Goal: Information Seeking & Learning: Learn about a topic

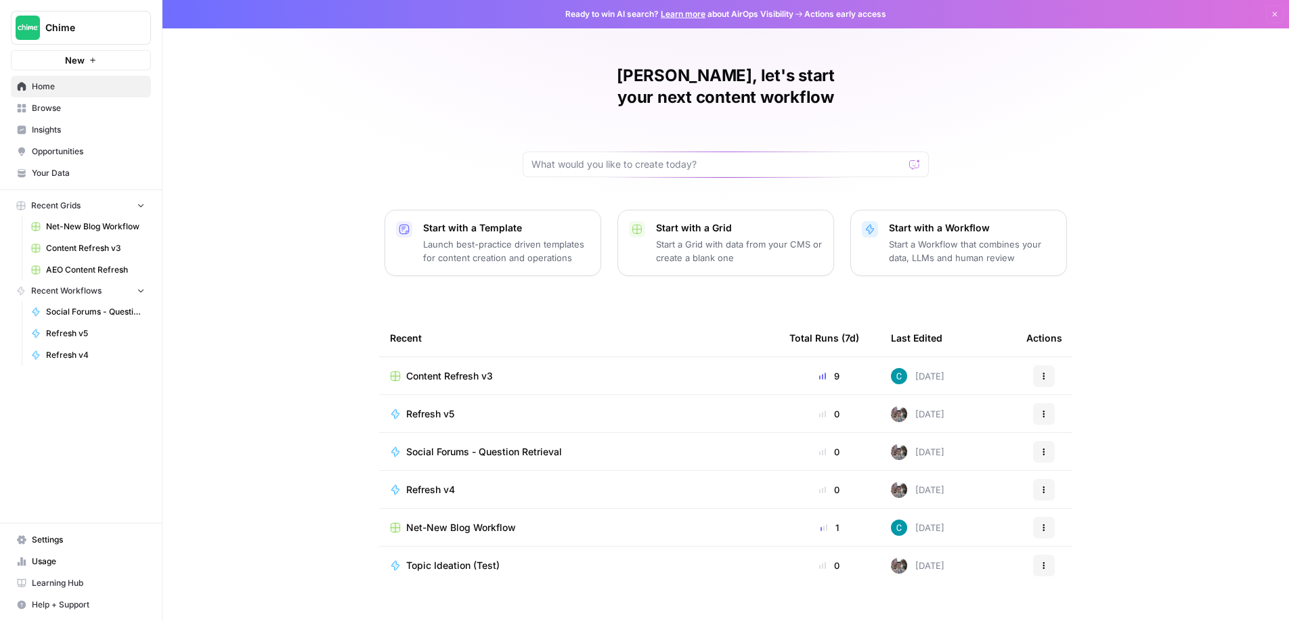
click at [65, 133] on span "Insights" at bounding box center [88, 130] width 113 height 12
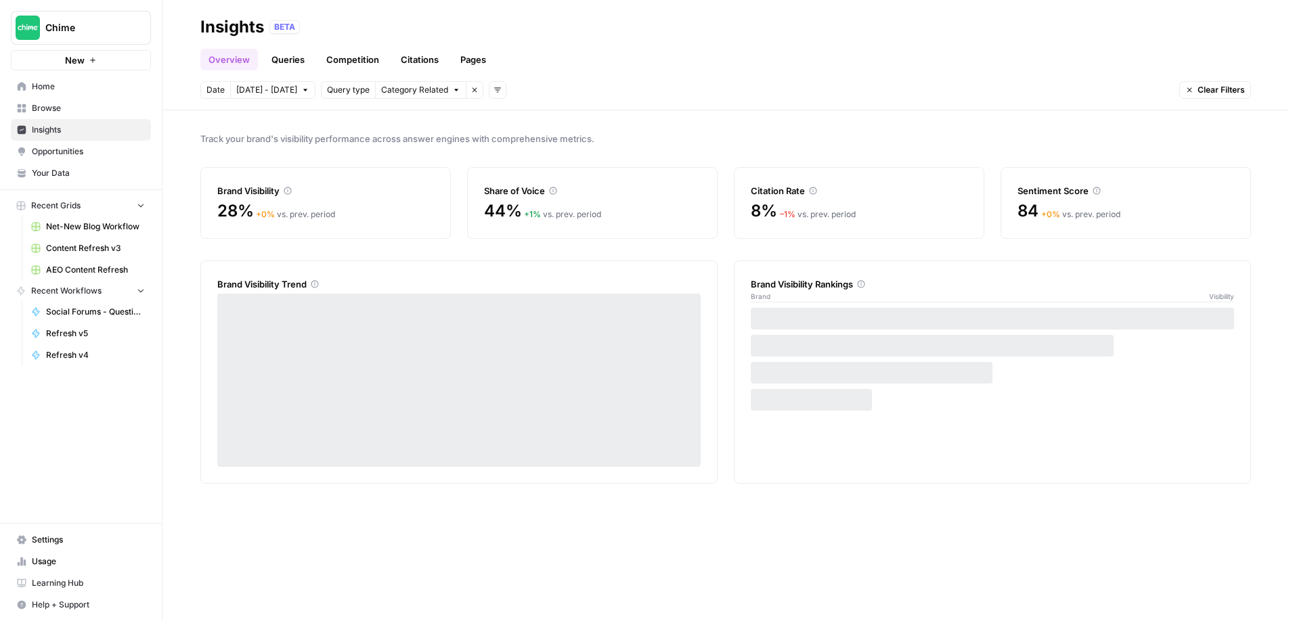
click at [412, 60] on link "Citations" at bounding box center [420, 60] width 54 height 22
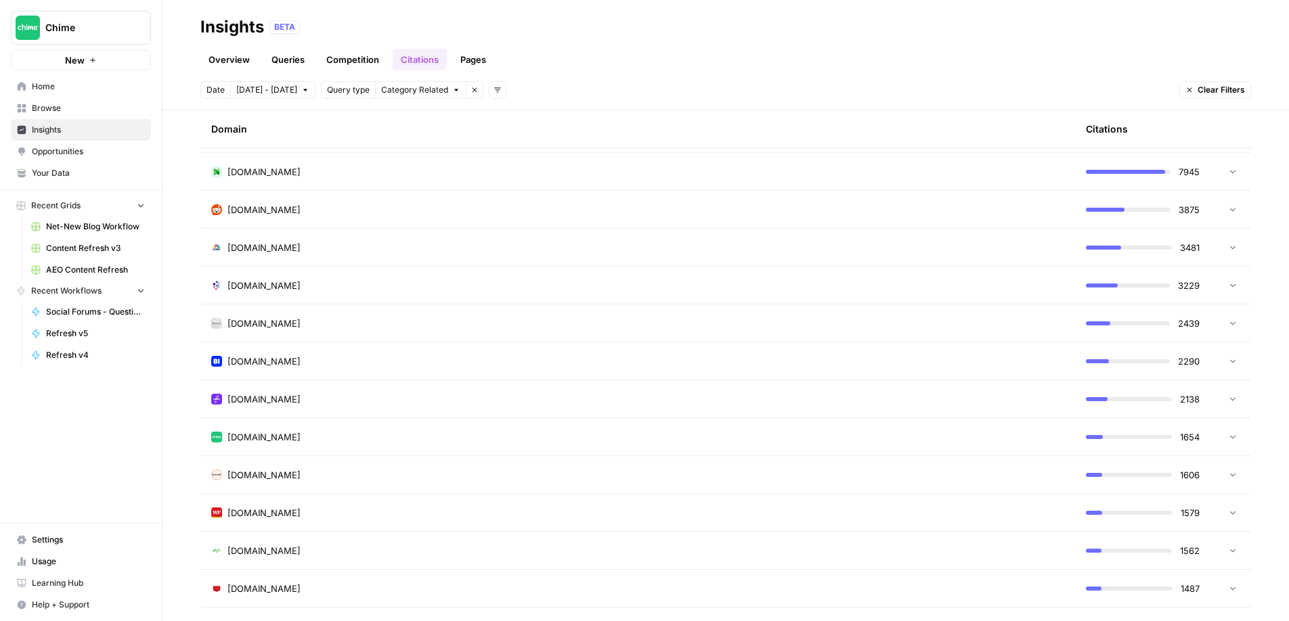
scroll to position [397, 0]
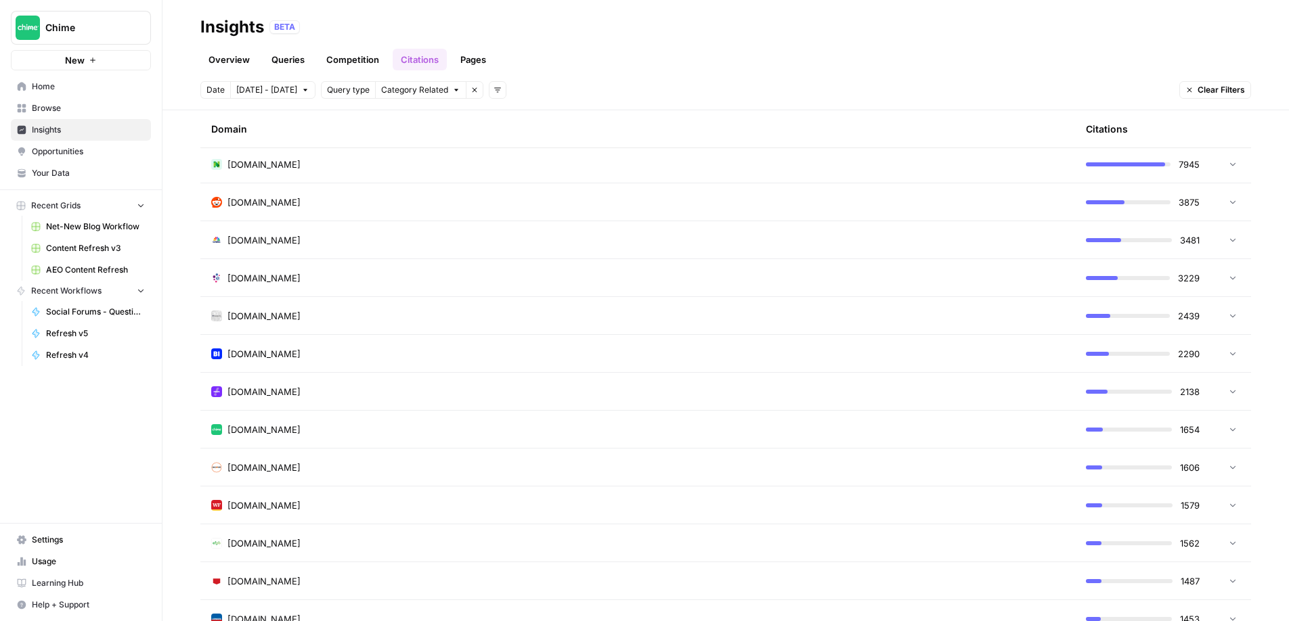
click at [290, 437] on td "[DOMAIN_NAME]" at bounding box center [637, 429] width 875 height 37
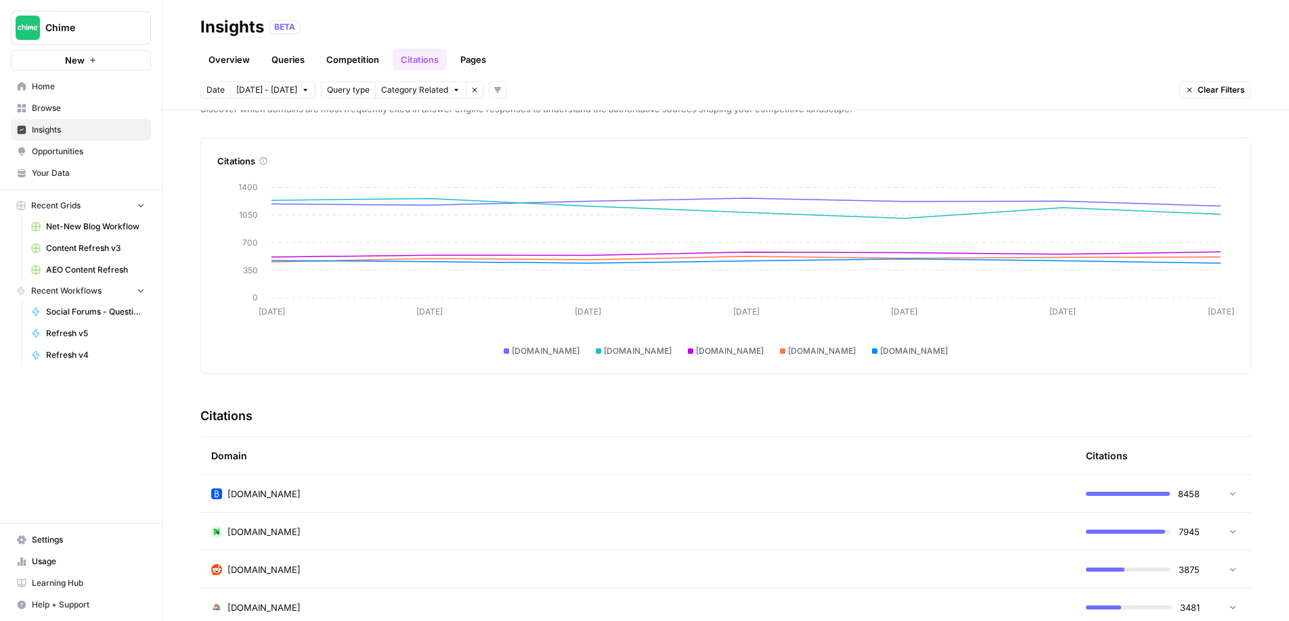
scroll to position [0, 0]
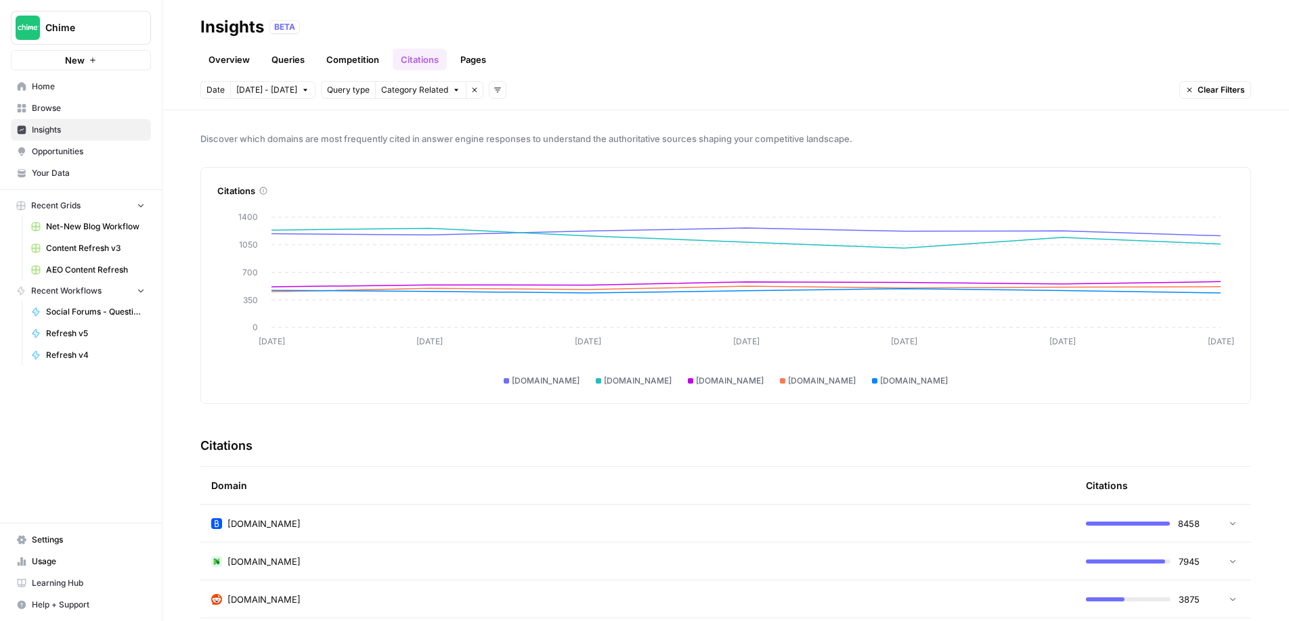
click at [301, 63] on link "Queries" at bounding box center [287, 60] width 49 height 22
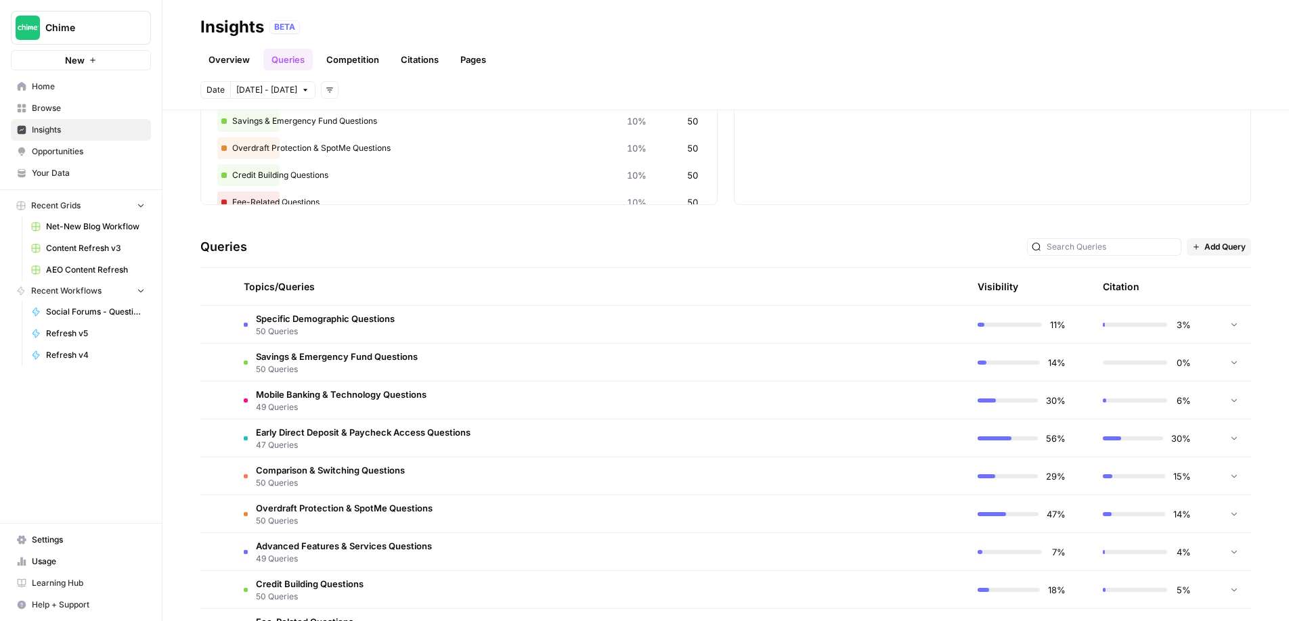
scroll to position [171, 0]
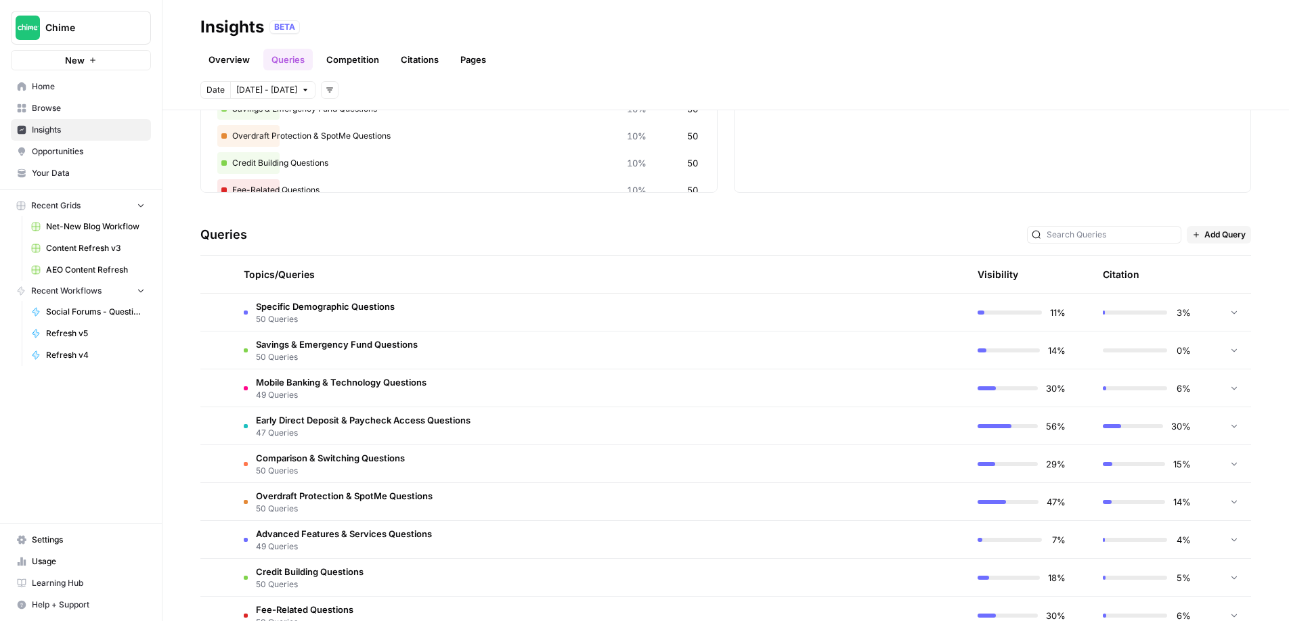
click at [690, 423] on td "Early Direct Deposit & Paycheck Access Questions 47 Queries" at bounding box center [535, 426] width 605 height 37
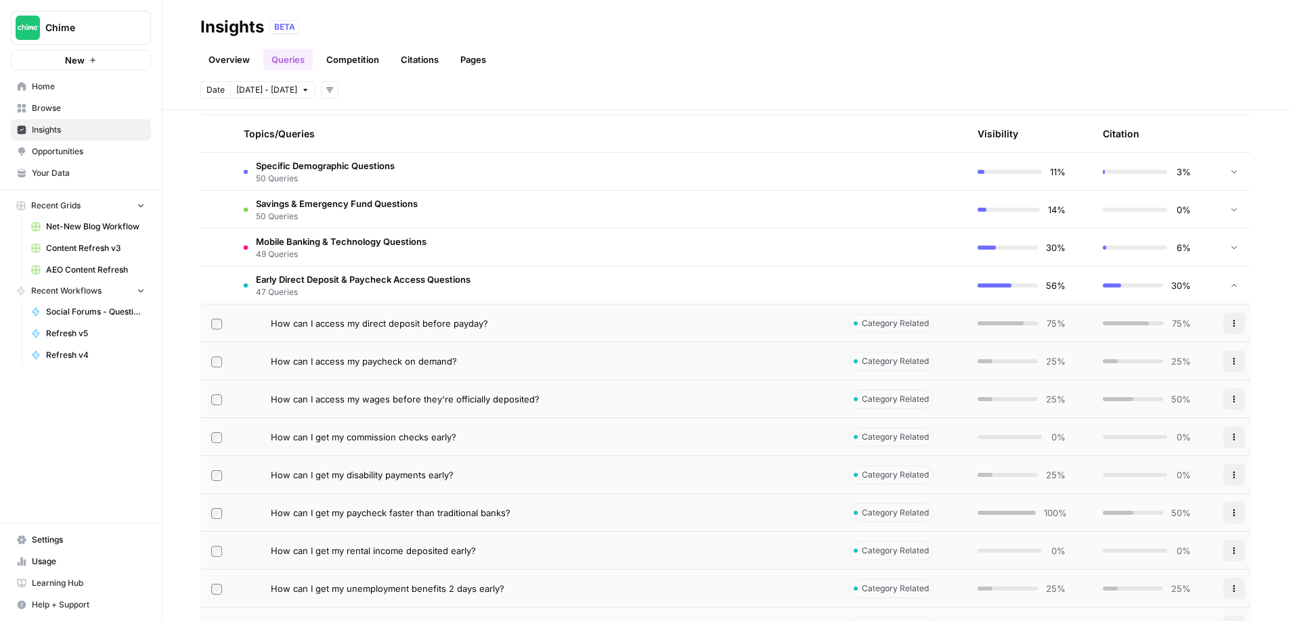
scroll to position [313, 0]
click at [575, 434] on div "How can I get my commission checks early?" at bounding box center [549, 436] width 557 height 14
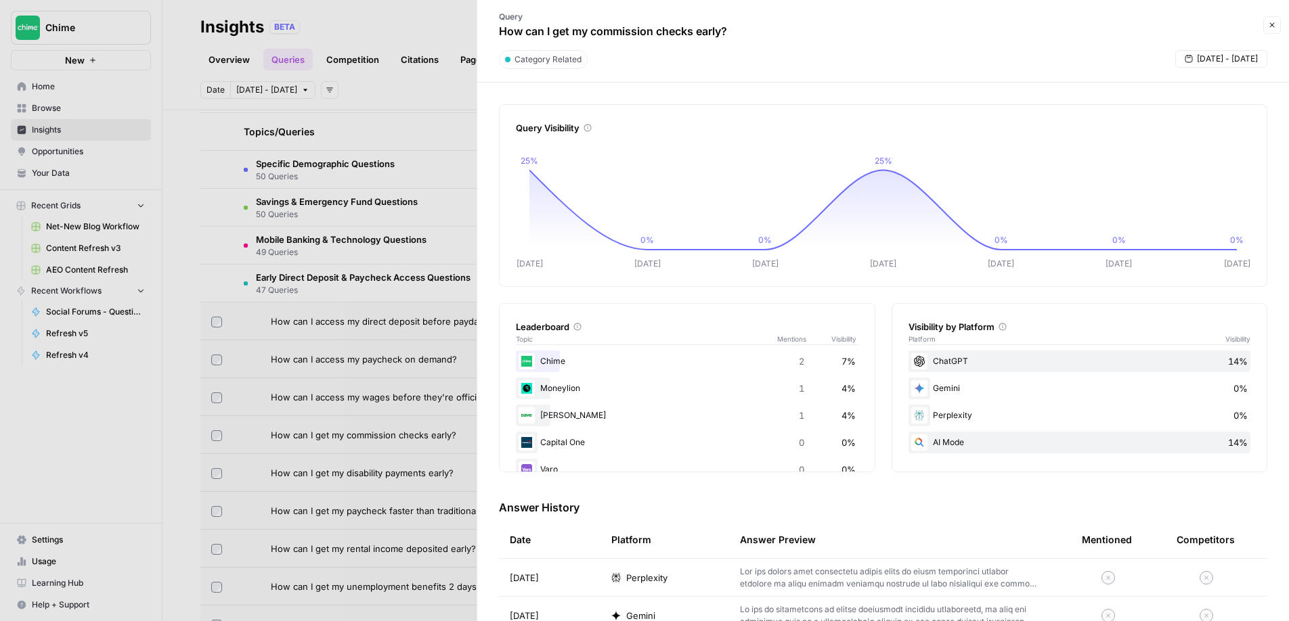
click at [1271, 29] on button "Close" at bounding box center [1272, 25] width 18 height 18
